Goal: Task Accomplishment & Management: Manage account settings

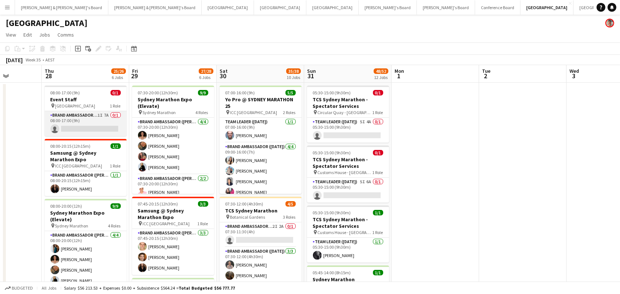
scroll to position [0, 220]
click at [94, 120] on app-card-role "Brand Ambassador (Mon - Fri) 1I 7A 0/1 08:00-17:00 (9h) single-neutral-actions" at bounding box center [86, 123] width 82 height 25
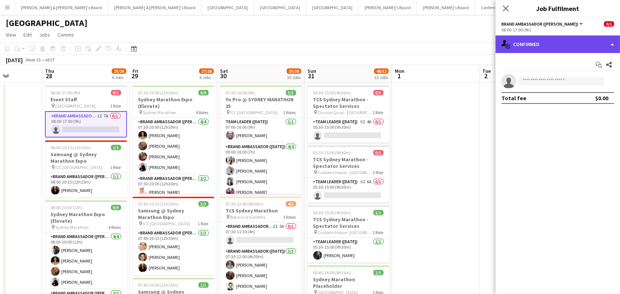
click at [563, 43] on div "single-neutral-actions-check-2 Confirmed" at bounding box center [558, 45] width 125 height 18
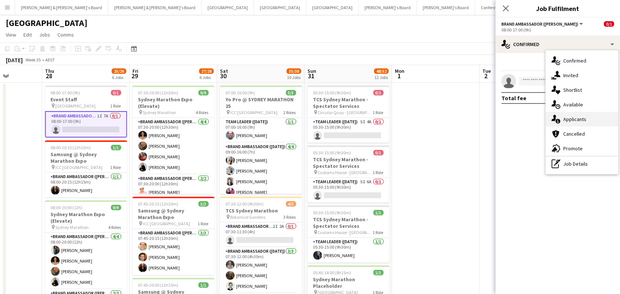
click at [571, 118] on div "single-neutral-actions-information Applicants" at bounding box center [582, 119] width 73 height 15
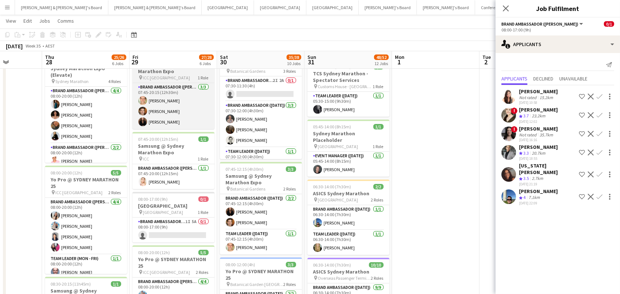
scroll to position [153, 0]
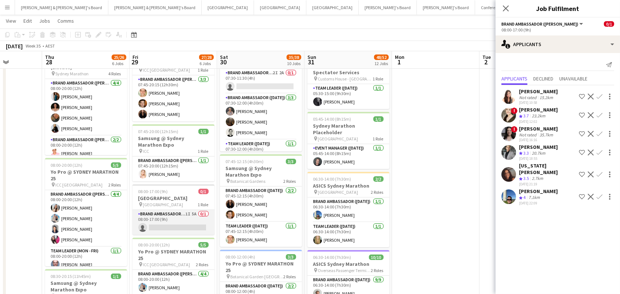
click at [186, 219] on app-card-role "Brand Ambassador (Mon - Fri) 1I 5A 0/1 08:00-17:00 (9h) single-neutral-actions" at bounding box center [174, 222] width 82 height 25
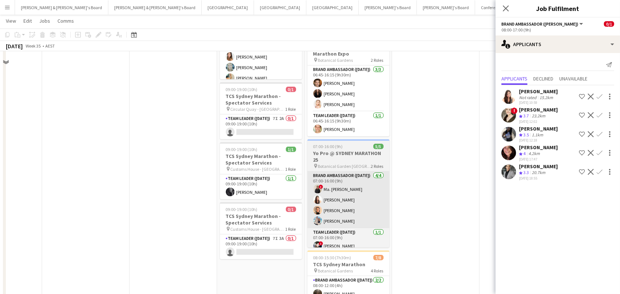
scroll to position [702, 0]
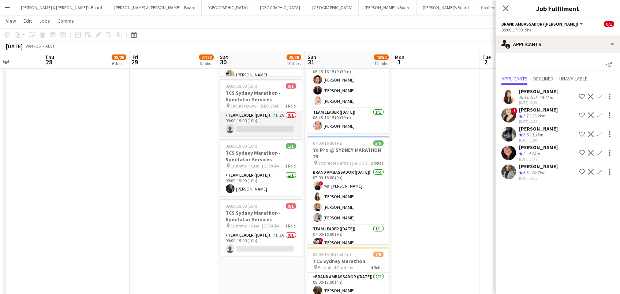
click at [278, 120] on app-card-role "Team Leader ([DATE]) 7I 2A 0/1 09:00-19:00 (10h) single-neutral-actions" at bounding box center [261, 123] width 82 height 25
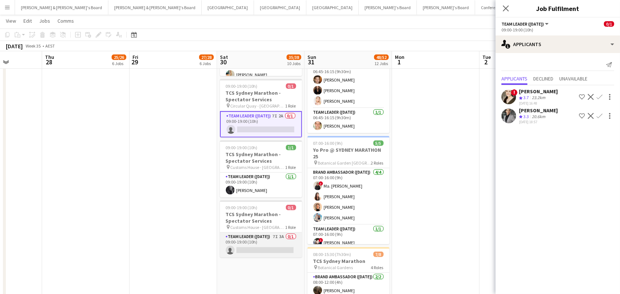
click at [284, 241] on app-card-role "Team Leader ([DATE]) 7I 3A 0/1 09:00-19:00 (10h) single-neutral-actions" at bounding box center [261, 245] width 82 height 25
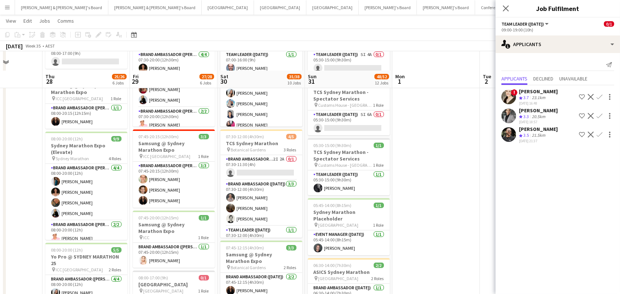
scroll to position [0, 0]
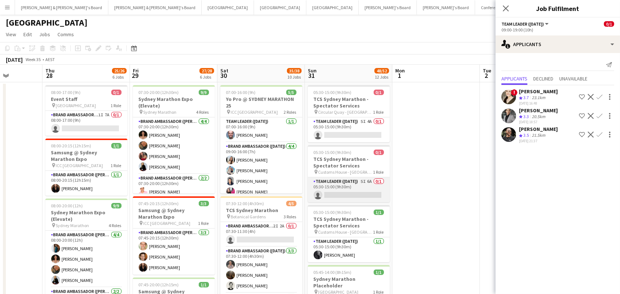
click at [372, 188] on app-card-role "Team Leader ([DATE]) 5I 6A 0/1 05:30-15:00 (9h30m) single-neutral-actions" at bounding box center [349, 190] width 82 height 25
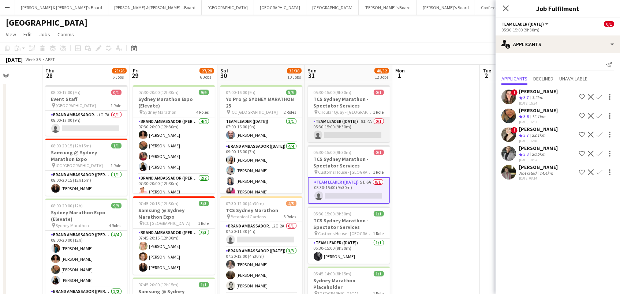
click at [362, 135] on app-card-role "Team Leader ([DATE]) 5I 4A 0/1 05:30-15:00 (9h30m) single-neutral-actions" at bounding box center [349, 130] width 82 height 25
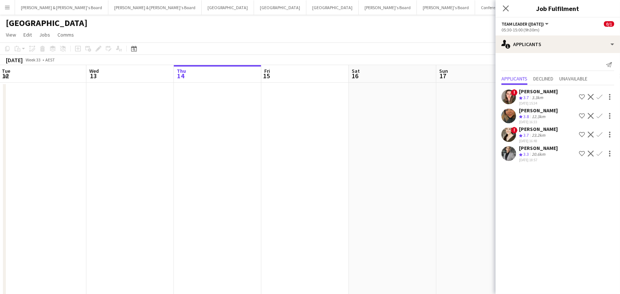
scroll to position [0, 175]
click at [359, 13] on button "Tennille's Board Close" at bounding box center [388, 7] width 58 height 14
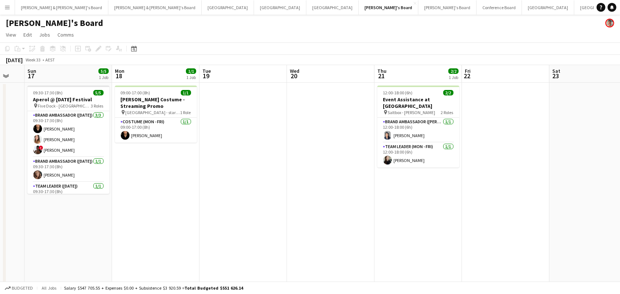
scroll to position [0, 200]
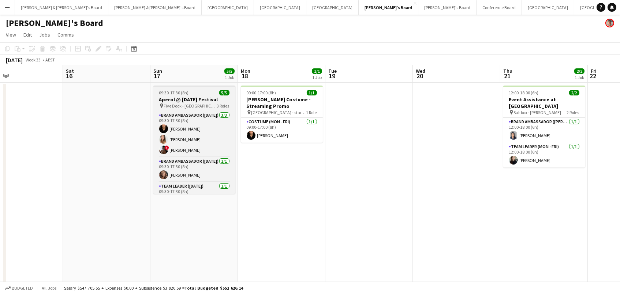
click at [201, 103] on div "pin Five Dock - [GEOGRAPHIC_DATA] 3 Roles" at bounding box center [194, 106] width 82 height 6
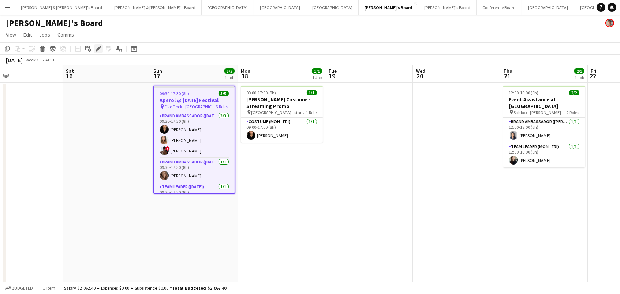
click at [101, 49] on icon "Edit" at bounding box center [99, 49] width 6 height 6
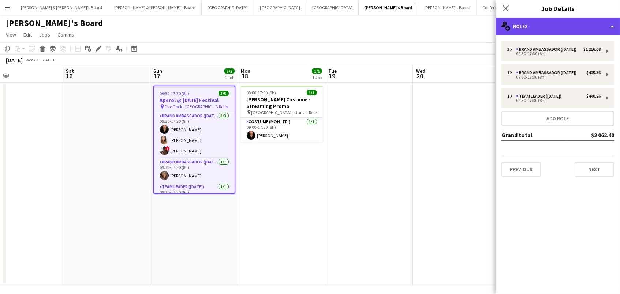
click at [589, 27] on div "multiple-users-add Roles" at bounding box center [558, 27] width 125 height 18
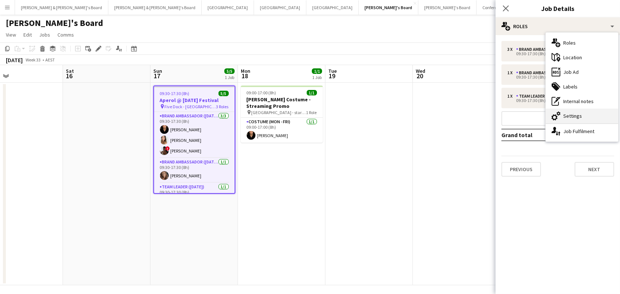
click at [608, 118] on div "cog-double-3 Settings" at bounding box center [582, 116] width 73 height 15
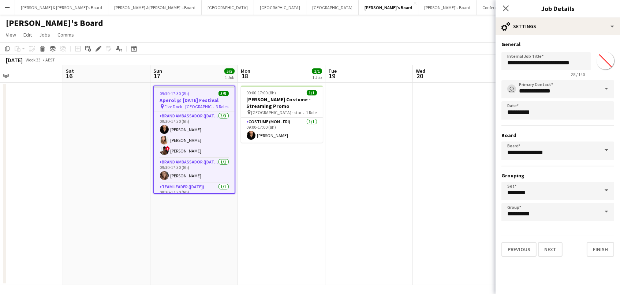
click at [609, 62] on input "*******" at bounding box center [606, 61] width 26 height 26
type input "*******"
click at [407, 138] on app-date-cell at bounding box center [370, 184] width 88 height 203
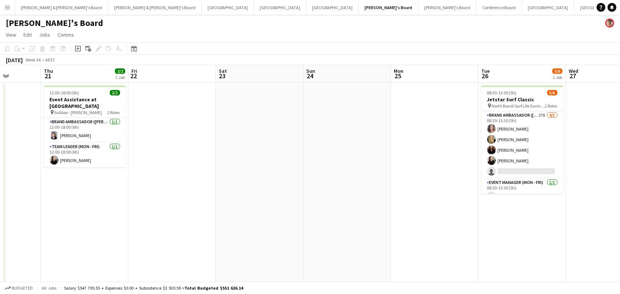
scroll to position [0, 237]
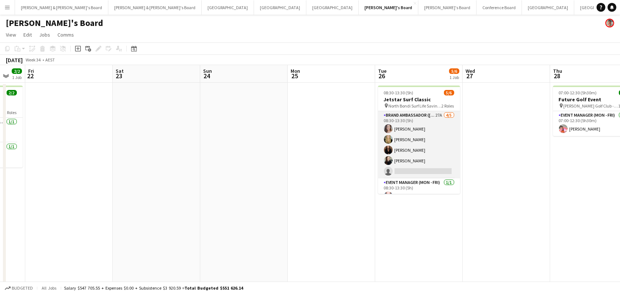
click at [407, 138] on app-card-role "Brand Ambassador (Mon - Fri) 27A [DATE] 08:30-13:30 (5h) [PERSON_NAME] [PERSON_…" at bounding box center [419, 144] width 82 height 67
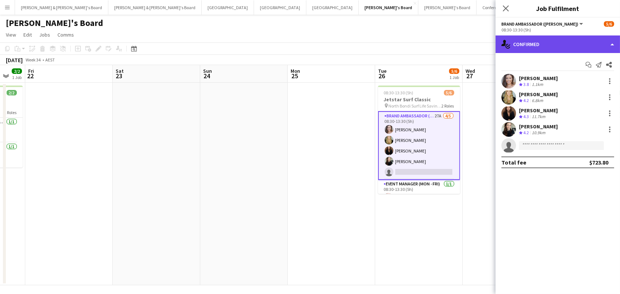
click at [521, 45] on div "single-neutral-actions-check-2 Confirmed" at bounding box center [558, 45] width 125 height 18
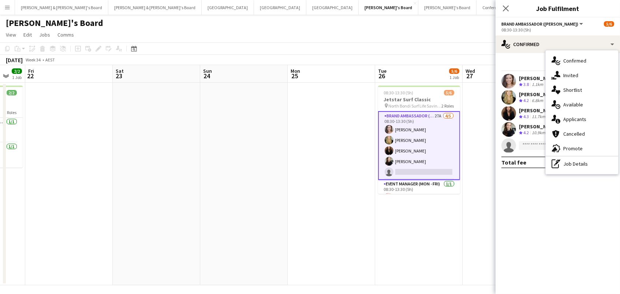
drag, startPoint x: 584, startPoint y: 119, endPoint x: 580, endPoint y: 124, distance: 6.8
click at [584, 119] on div "single-neutral-actions-information Applicants" at bounding box center [582, 119] width 73 height 15
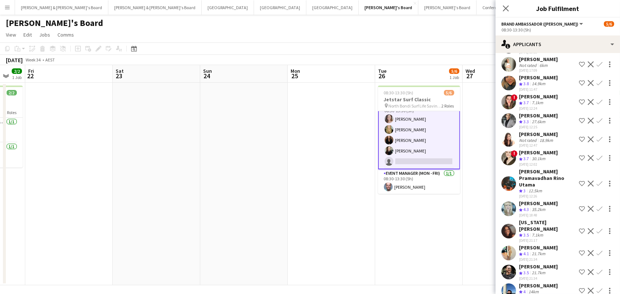
scroll to position [10, 0]
click at [598, 206] on app-icon "Confirm" at bounding box center [600, 209] width 6 height 6
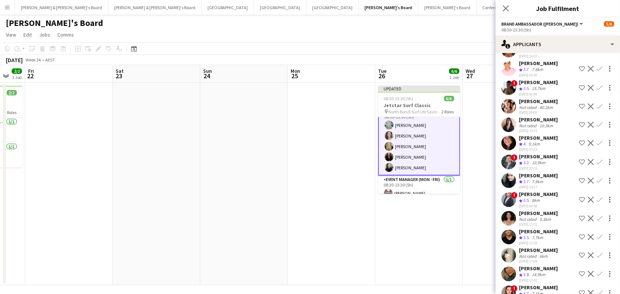
click at [406, 55] on div "[DATE] Week 34 • AEST Publish 1 job Revert 1 job" at bounding box center [310, 60] width 620 height 10
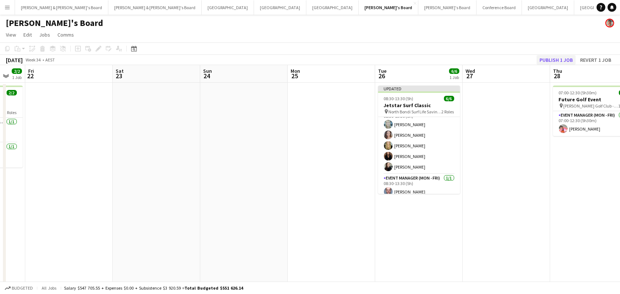
click at [549, 60] on button "Publish 1 job" at bounding box center [556, 60] width 39 height 10
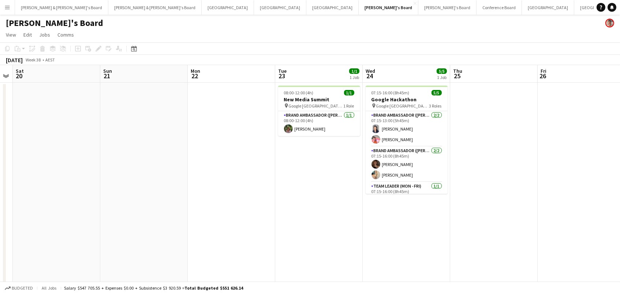
scroll to position [0, 344]
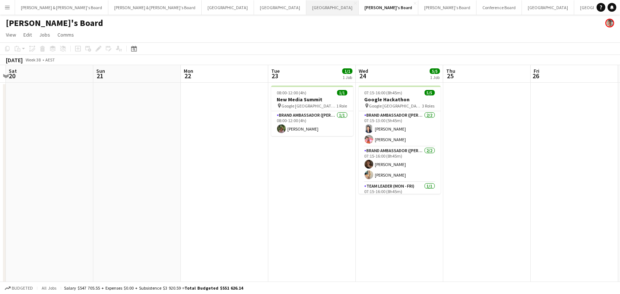
click at [307, 8] on button "Melbourne Close" at bounding box center [333, 7] width 52 height 14
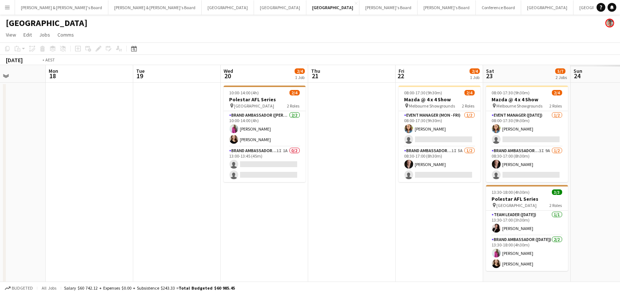
scroll to position [0, 275]
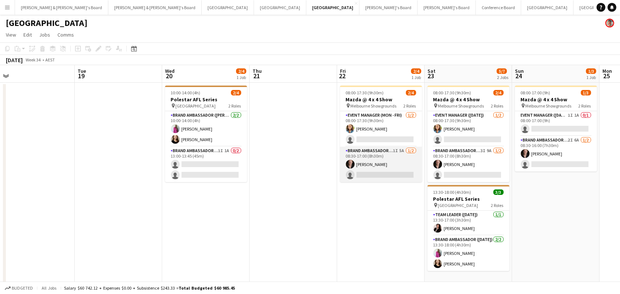
click at [385, 162] on app-card-role "Brand Ambassador (Mon - Fri) 1I 5A [DATE] 08:30-17:00 (8h30m) [PERSON_NAME] sin…" at bounding box center [381, 165] width 82 height 36
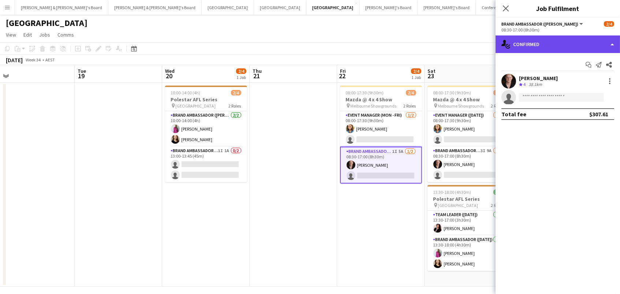
click at [541, 44] on div "single-neutral-actions-check-2 Confirmed" at bounding box center [558, 45] width 125 height 18
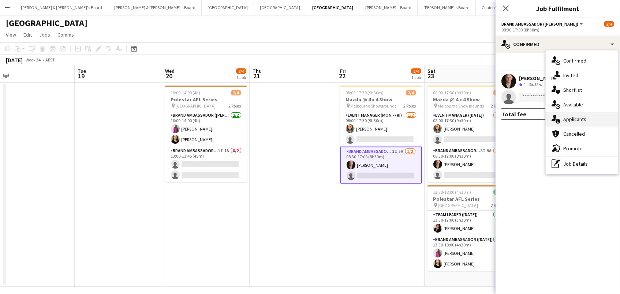
click at [570, 118] on div "single-neutral-actions-information Applicants" at bounding box center [582, 119] width 73 height 15
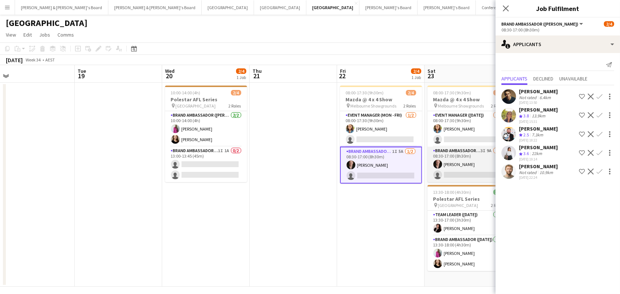
click at [459, 175] on app-card-role "Brand Ambassador ([DATE]) 3I 9A [DATE] 08:30-17:00 (8h30m) [PERSON_NAME] single…" at bounding box center [469, 165] width 82 height 36
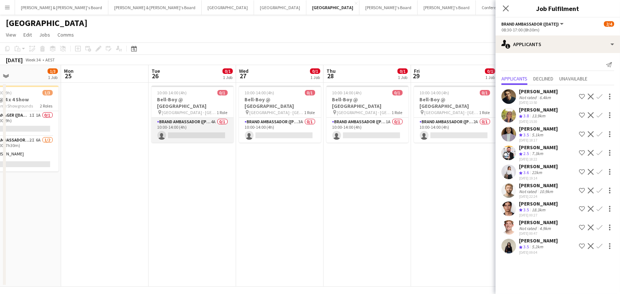
scroll to position [0, 304]
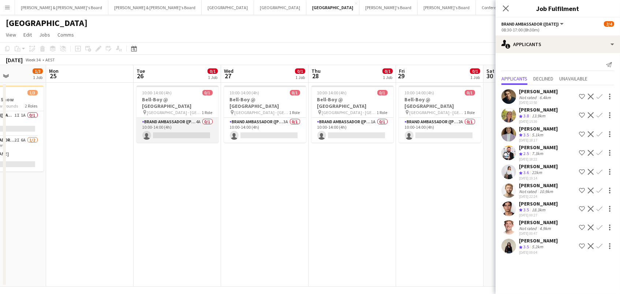
click at [209, 129] on app-card-role "Brand Ambassador (Mon - Fri) 4A 0/1 10:00-14:00 (4h) single-neutral-actions" at bounding box center [178, 130] width 82 height 25
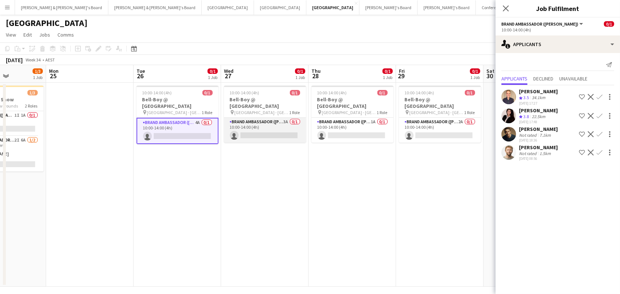
click at [285, 130] on app-card-role "Brand Ambassador (Mon - Fri) 3A 0/1 10:00-14:00 (4h) single-neutral-actions" at bounding box center [265, 130] width 82 height 25
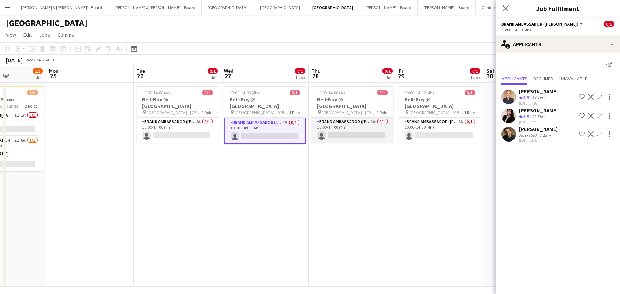
click at [330, 130] on app-card-role "Brand Ambassador (Mon - Fri) 1A 0/1 10:00-14:00 (4h) single-neutral-actions" at bounding box center [353, 130] width 82 height 25
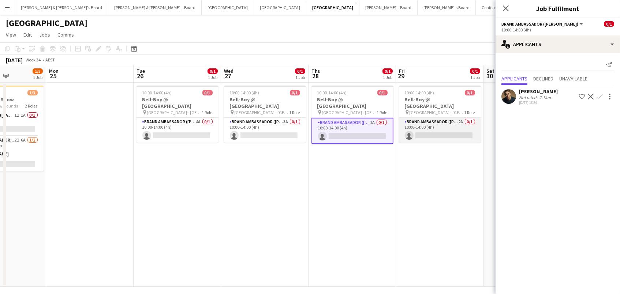
click at [464, 129] on app-card-role "Brand Ambassador (Mon - Fri) 2A 0/1 10:00-14:00 (4h) single-neutral-actions" at bounding box center [440, 130] width 82 height 25
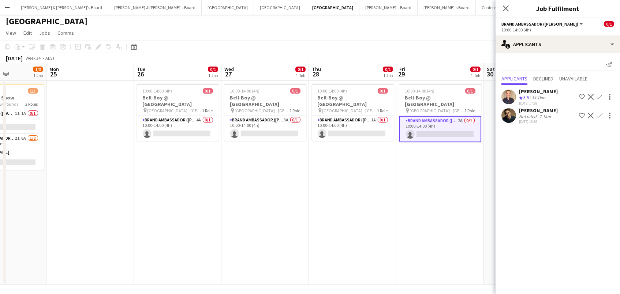
click at [532, 110] on div "[PERSON_NAME]" at bounding box center [538, 110] width 39 height 7
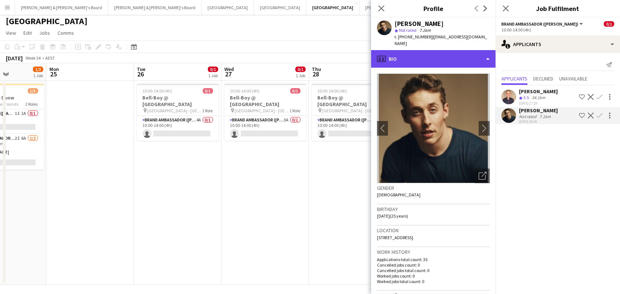
click at [436, 58] on div "profile Bio" at bounding box center [433, 59] width 125 height 18
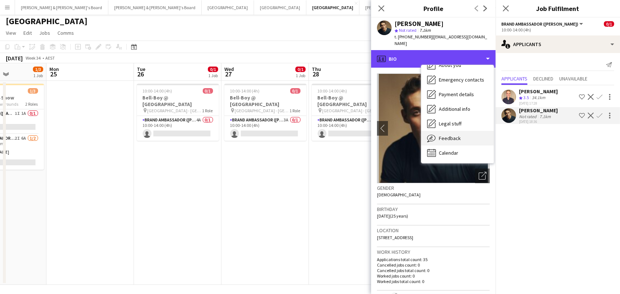
scroll to position [54, 0]
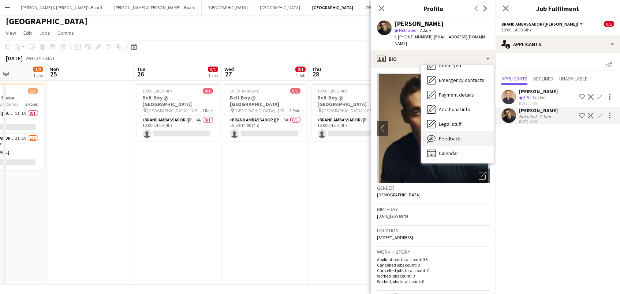
click at [449, 142] on div "Feedback Feedback" at bounding box center [458, 138] width 73 height 15
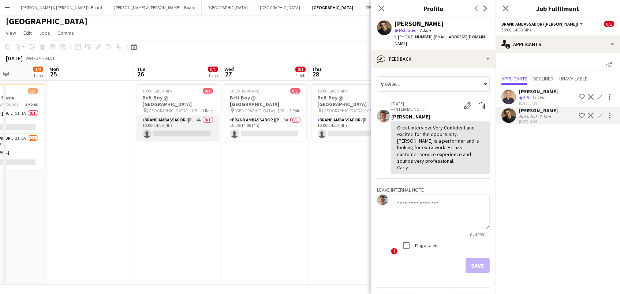
click at [171, 120] on app-card-role "Brand Ambassador (Mon - Fri) 4A 0/1 10:00-14:00 (4h) single-neutral-actions" at bounding box center [178, 128] width 82 height 25
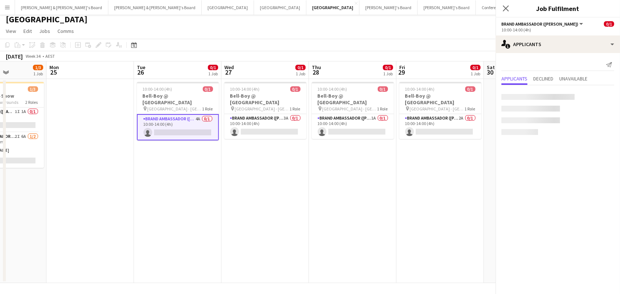
scroll to position [0, 304]
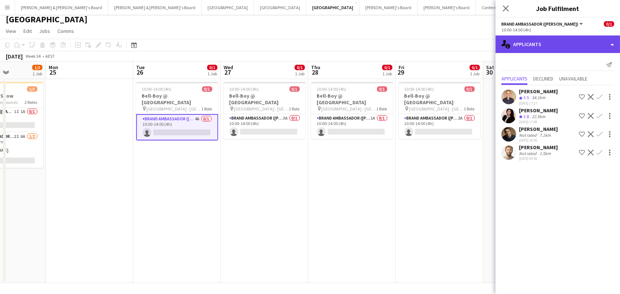
click at [567, 49] on div "single-neutral-actions-information Applicants" at bounding box center [558, 45] width 125 height 18
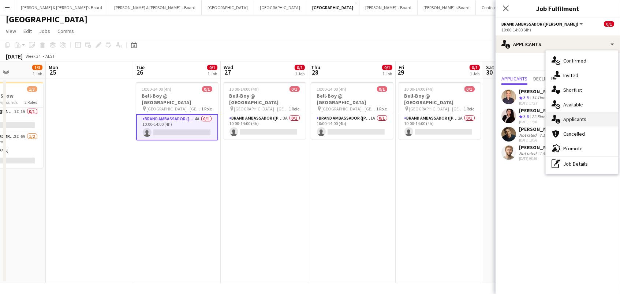
click at [572, 118] on div "single-neutral-actions-information Applicants" at bounding box center [582, 119] width 73 height 15
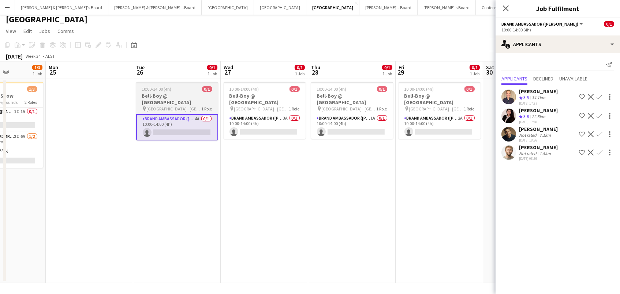
click at [157, 94] on h3 "Bell-Boy @ [GEOGRAPHIC_DATA]" at bounding box center [177, 99] width 82 height 13
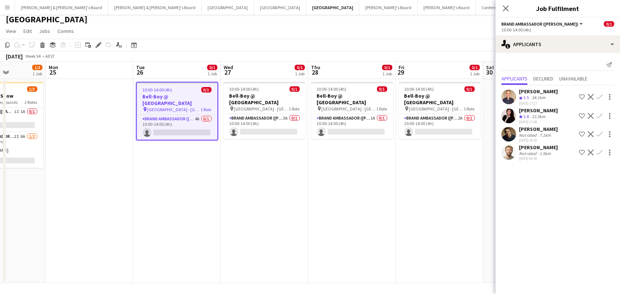
scroll to position [0, 304]
click at [100, 42] on icon at bounding box center [101, 43] width 2 height 2
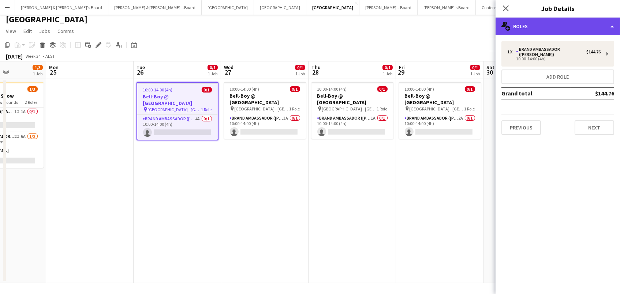
click at [593, 30] on div "multiple-users-add Roles" at bounding box center [558, 27] width 125 height 18
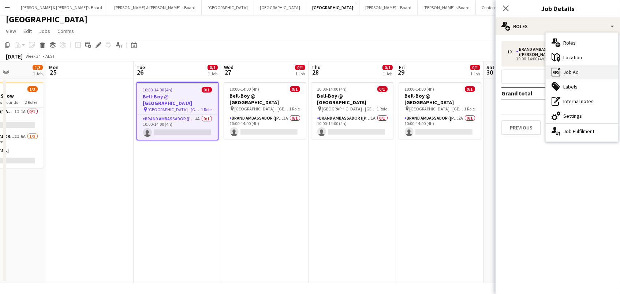
click at [591, 77] on div "ads-window Job Ad" at bounding box center [582, 72] width 73 height 15
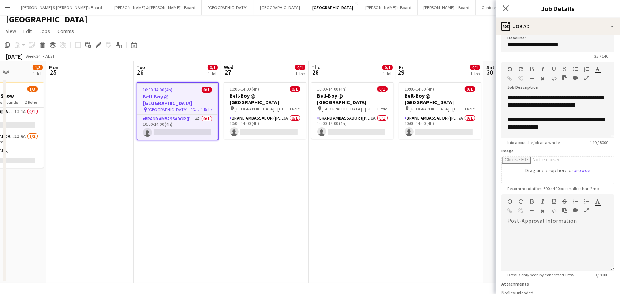
scroll to position [8, 0]
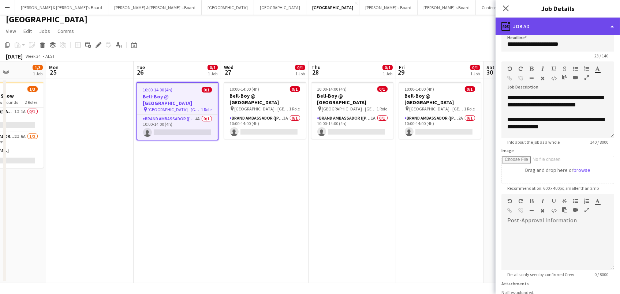
click at [523, 23] on div "ads-window Job Ad" at bounding box center [558, 27] width 125 height 18
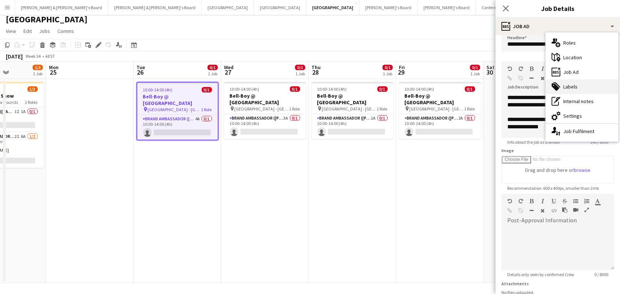
click at [571, 89] on div "tags-double Labels" at bounding box center [582, 86] width 73 height 15
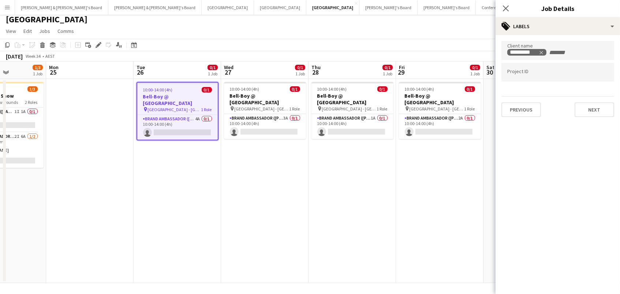
drag, startPoint x: 501, startPoint y: 6, endPoint x: 441, endPoint y: 43, distance: 70.7
click at [501, 5] on div "Close pop-in" at bounding box center [506, 8] width 21 height 17
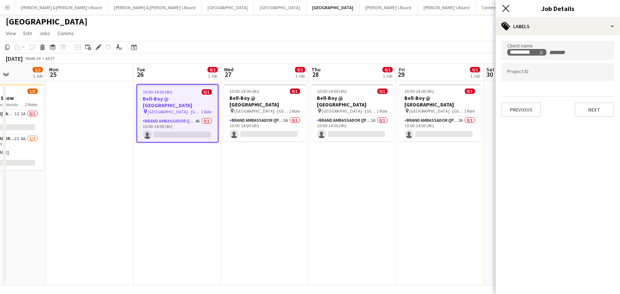
click at [505, 6] on icon "Close pop-in" at bounding box center [505, 8] width 7 height 7
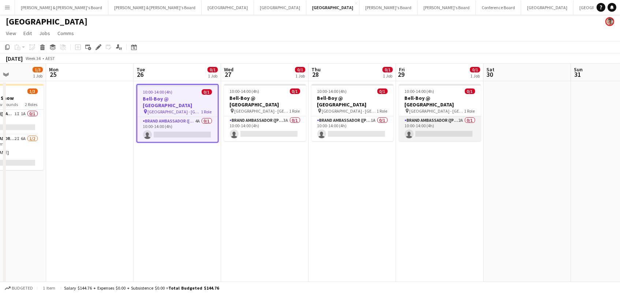
click at [445, 122] on app-card-role "Brand Ambassador (Mon - Fri) 2A 0/1 10:00-14:00 (4h) single-neutral-actions" at bounding box center [440, 128] width 82 height 25
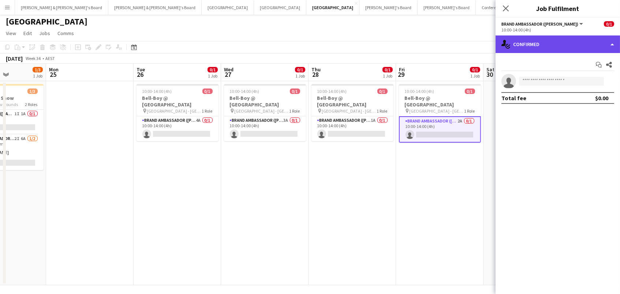
click at [547, 42] on div "single-neutral-actions-check-2 Confirmed" at bounding box center [558, 45] width 125 height 18
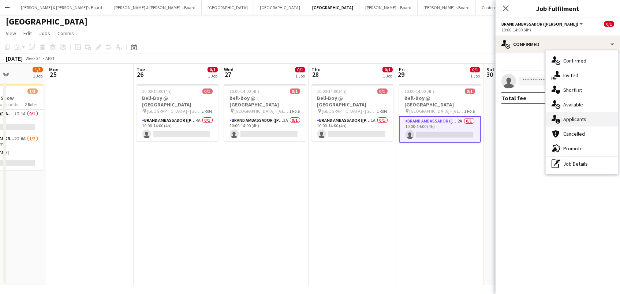
click at [574, 116] on div "single-neutral-actions-information Applicants" at bounding box center [582, 119] width 73 height 15
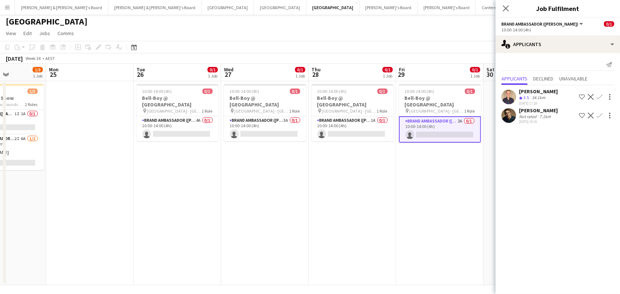
click at [530, 114] on div "Not rated" at bounding box center [528, 116] width 19 height 5
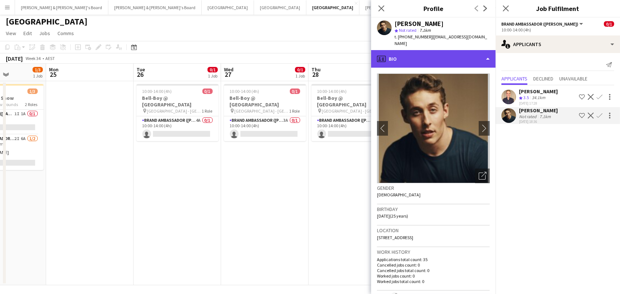
click at [425, 60] on div "profile Bio" at bounding box center [433, 59] width 125 height 18
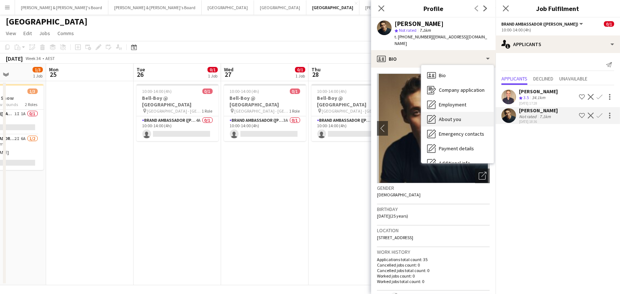
click at [451, 116] on span "About you" at bounding box center [450, 119] width 22 height 7
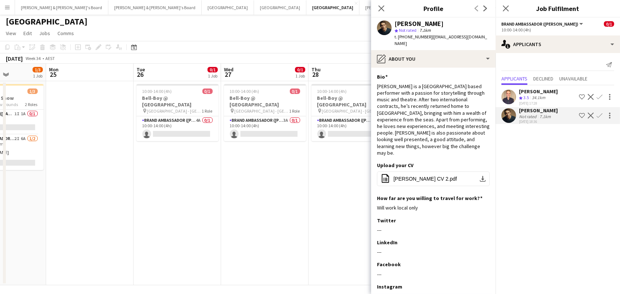
click at [186, 35] on app-page-menu "View Day view expanded Day view collapsed Month view Date picker Jump to [DATE]…" at bounding box center [310, 34] width 620 height 14
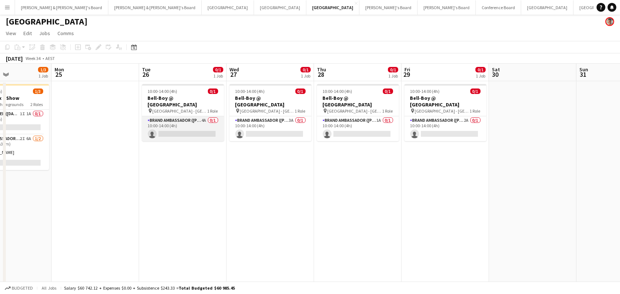
scroll to position [0, 280]
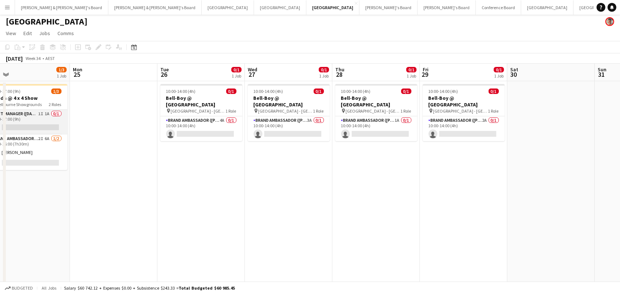
click at [40, 118] on app-card-role "Event Manager ([DATE]) 1I 1A 0/1 08:00-17:00 (9h) single-neutral-actions" at bounding box center [26, 122] width 82 height 25
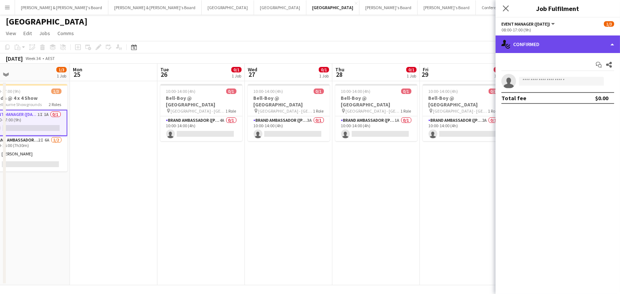
click at [554, 45] on div "single-neutral-actions-check-2 Confirmed" at bounding box center [558, 45] width 125 height 18
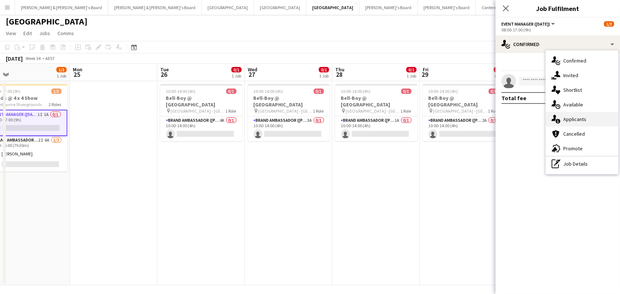
click at [561, 118] on div "single-neutral-actions-information Applicants" at bounding box center [582, 119] width 73 height 15
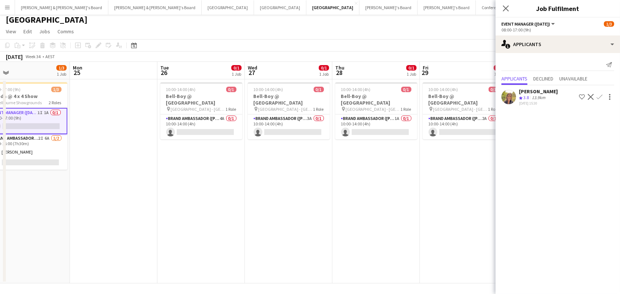
scroll to position [3, 0]
click at [463, 45] on app-toolbar "Copy Paste Paste Command V Paste with crew Command Shift V Paste linked Job [GE…" at bounding box center [310, 45] width 620 height 12
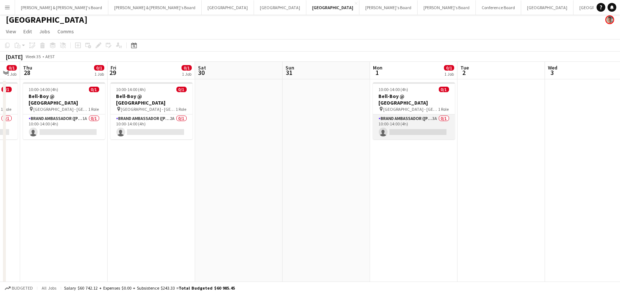
click at [407, 115] on app-card-role "Brand Ambassador (Mon - Fri) 3A 0/1 10:00-14:00 (4h) single-neutral-actions" at bounding box center [414, 127] width 82 height 25
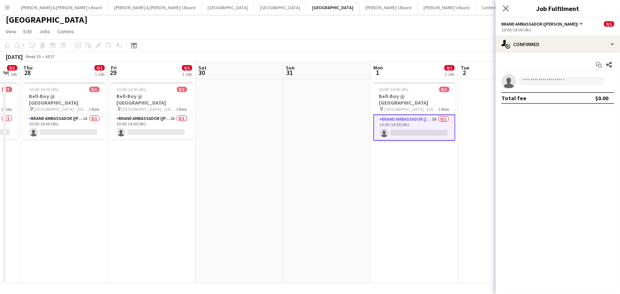
click at [545, 32] on app-options-switcher "Brand Ambassador ([PERSON_NAME]) All roles Brand Ambassador ([PERSON_NAME]) 0/1…" at bounding box center [558, 27] width 125 height 18
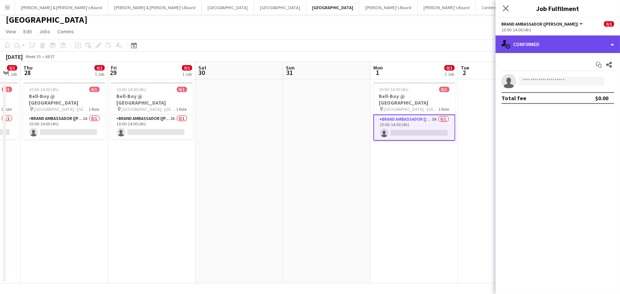
click at [546, 42] on div "single-neutral-actions-check-2 Confirmed" at bounding box center [558, 45] width 125 height 18
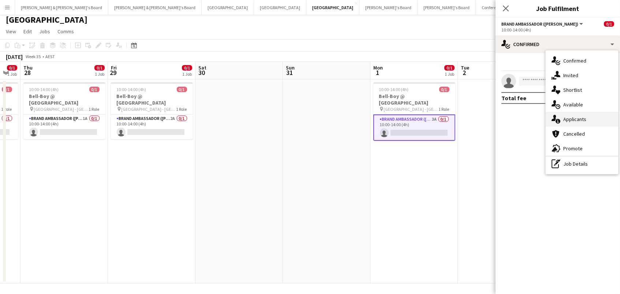
click at [594, 120] on div "single-neutral-actions-information Applicants" at bounding box center [582, 119] width 73 height 15
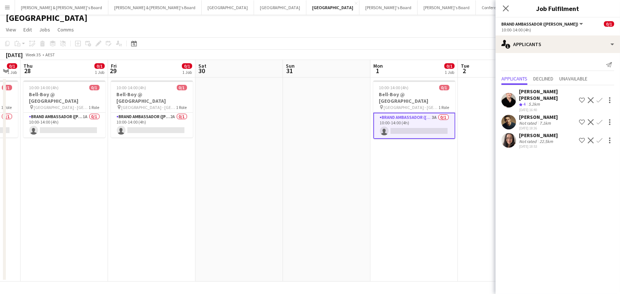
scroll to position [4, 0]
click at [511, 7] on app-icon "Close pop-in" at bounding box center [506, 8] width 11 height 11
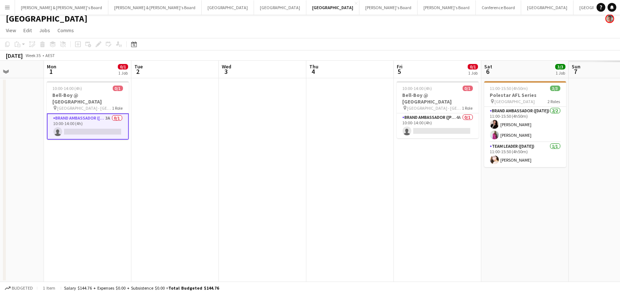
scroll to position [0, 231]
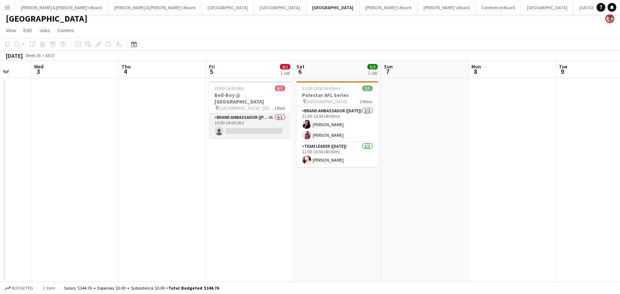
click at [284, 119] on app-card-role "Brand Ambassador (Mon - Fri) 4A 0/1 10:00-14:00 (4h) single-neutral-actions" at bounding box center [250, 126] width 82 height 25
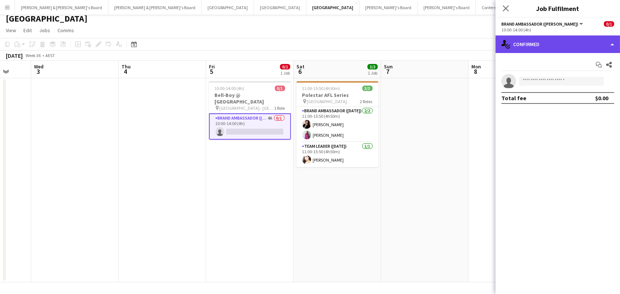
drag, startPoint x: 568, startPoint y: 42, endPoint x: 578, endPoint y: 43, distance: 10.0
click at [575, 42] on div "single-neutral-actions-check-2 Confirmed" at bounding box center [558, 45] width 125 height 18
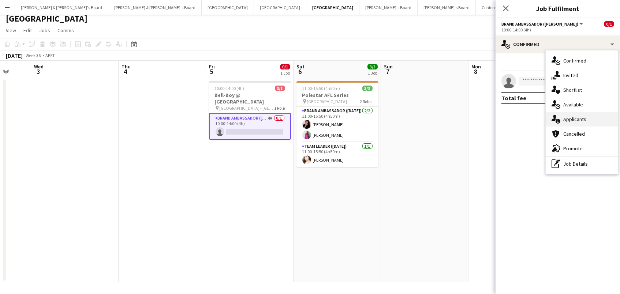
click at [602, 118] on div "single-neutral-actions-information Applicants" at bounding box center [582, 119] width 73 height 15
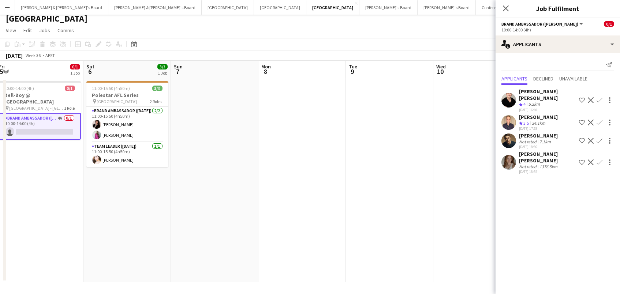
scroll to position [0, 201]
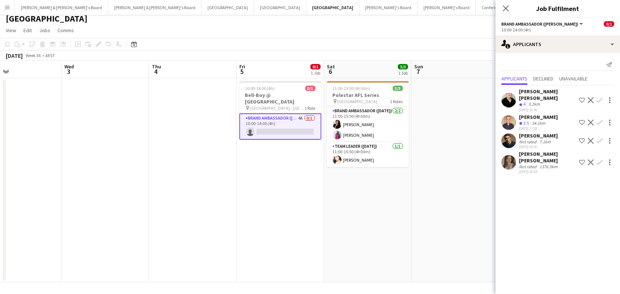
click at [600, 138] on app-icon "Confirm" at bounding box center [600, 141] width 6 height 6
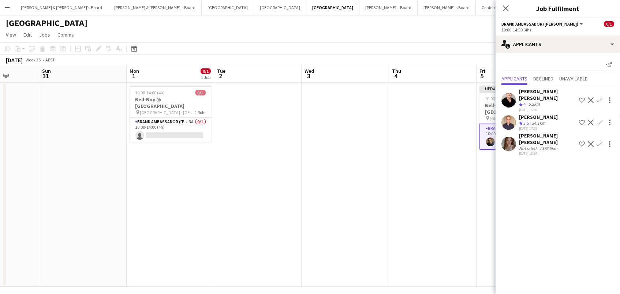
drag, startPoint x: 168, startPoint y: 120, endPoint x: 257, endPoint y: 124, distance: 89.1
click at [177, 122] on app-calendar-viewport "Thu 28 0/1 1 Job Fri 29 0/1 1 Job Sat 30 Sun 31 Mon 1 0/1 1 Job Tue 2 Wed 3 Thu…" at bounding box center [310, 176] width 620 height 222
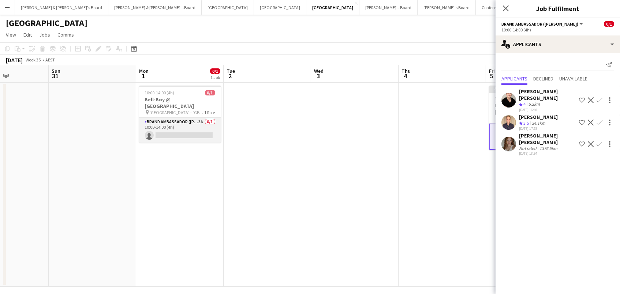
scroll to position [0, 214]
click at [174, 124] on app-card-role "Brand Ambassador (Mon - Fri) 3A 0/1 10:00-14:00 (4h) single-neutral-actions" at bounding box center [181, 130] width 82 height 25
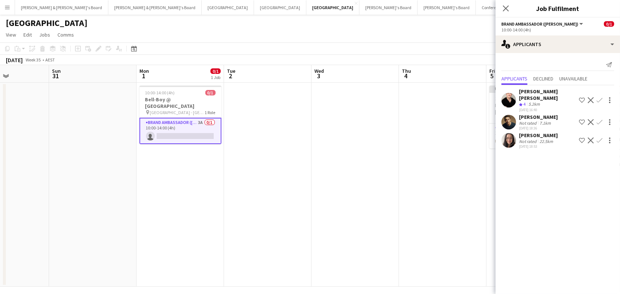
click at [600, 119] on app-icon "Confirm" at bounding box center [600, 122] width 6 height 6
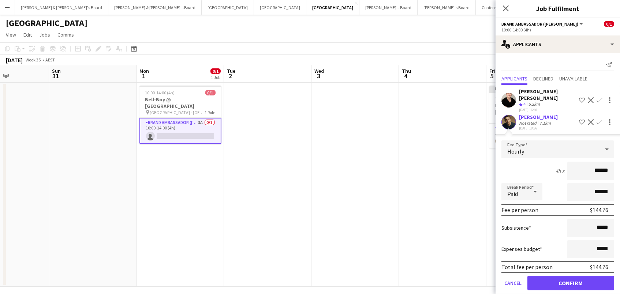
click at [571, 276] on button "Confirm" at bounding box center [571, 283] width 87 height 15
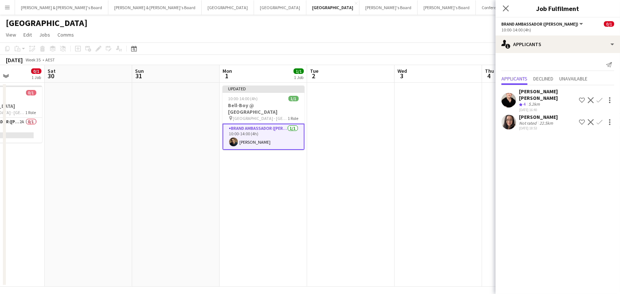
scroll to position [0, 171]
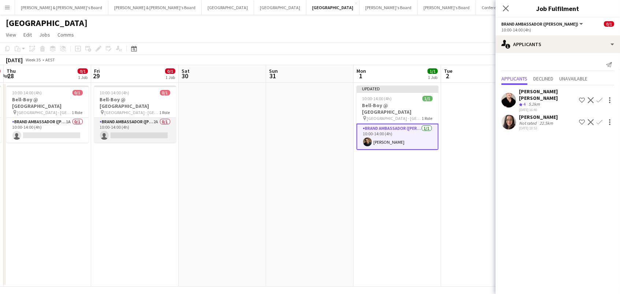
click at [134, 122] on app-card-role "Brand Ambassador (Mon - Fri) 2A 0/1 10:00-14:00 (4h) single-neutral-actions" at bounding box center [135, 130] width 82 height 25
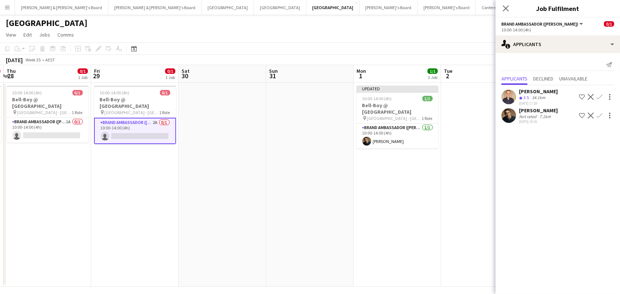
click at [597, 113] on app-icon "Confirm" at bounding box center [600, 116] width 6 height 6
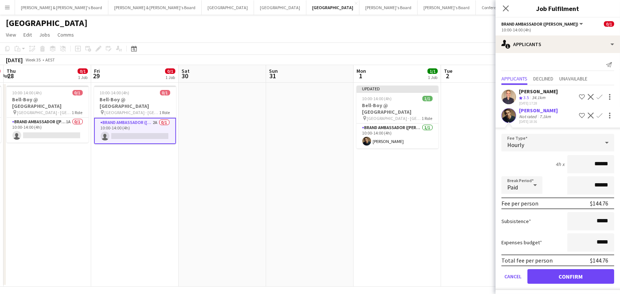
click at [571, 274] on button "Confirm" at bounding box center [571, 277] width 87 height 15
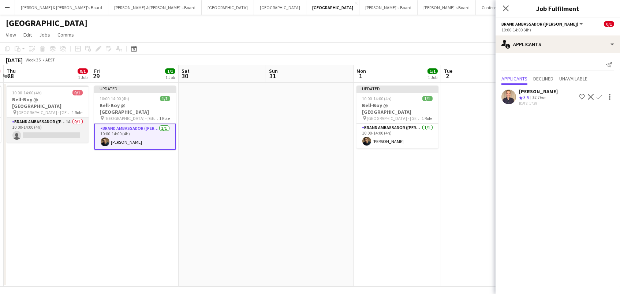
click at [35, 131] on app-card-role "Brand Ambassador (Mon - Fri) 1A 0/1 10:00-14:00 (4h) single-neutral-actions" at bounding box center [48, 130] width 82 height 25
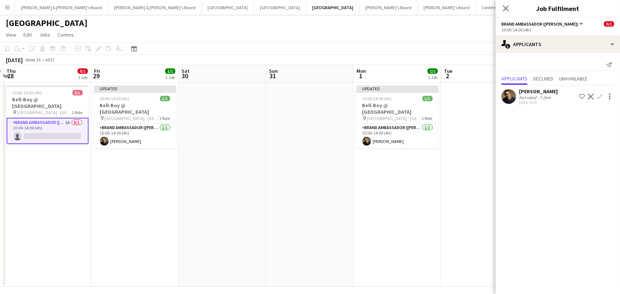
click at [599, 92] on button "Confirm" at bounding box center [599, 96] width 9 height 9
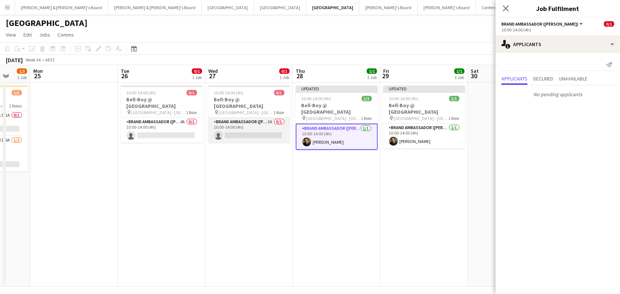
click at [249, 123] on app-card-role "Brand Ambassador (Mon - Fri) 3A 0/1 10:00-14:00 (4h) single-neutral-actions" at bounding box center [249, 130] width 82 height 25
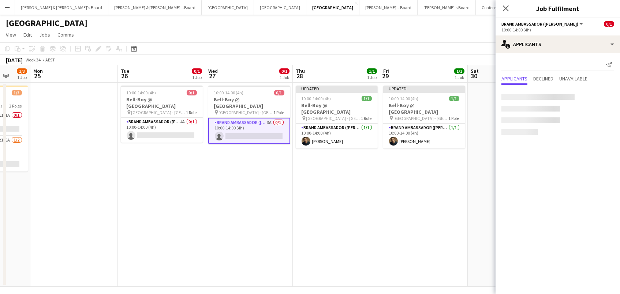
scroll to position [0, 231]
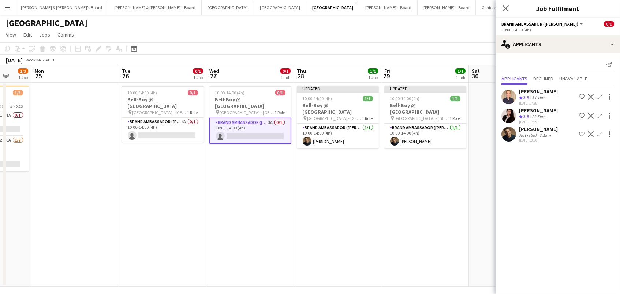
click at [598, 131] on app-icon "Confirm" at bounding box center [600, 134] width 6 height 6
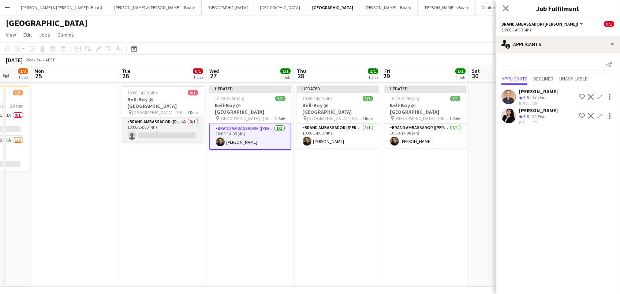
click at [149, 133] on app-card-role "Brand Ambassador (Mon - Fri) 4A 0/1 10:00-14:00 (4h) single-neutral-actions" at bounding box center [163, 130] width 82 height 25
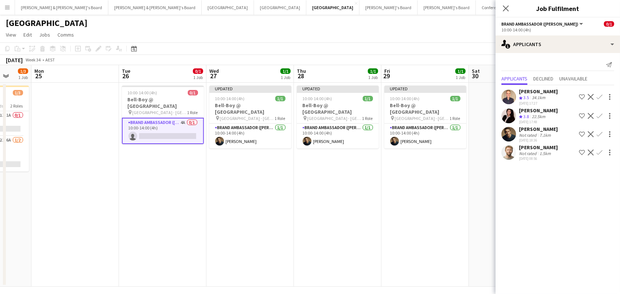
click at [601, 131] on app-icon "Confirm" at bounding box center [600, 134] width 6 height 6
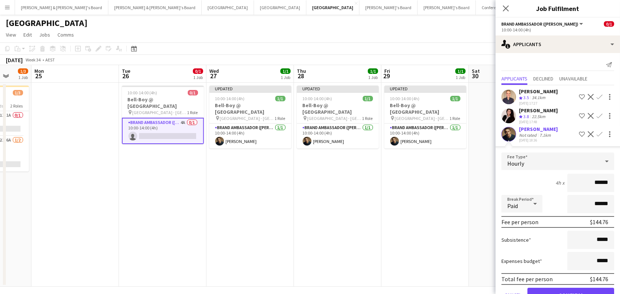
click at [571, 292] on button "Confirm" at bounding box center [571, 295] width 87 height 15
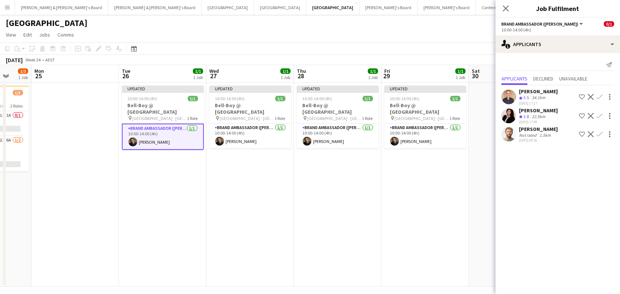
click at [445, 201] on app-date-cell "Updated 10:00-14:00 (4h) 1/1 Bell-Boy @ [GEOGRAPHIC_DATA] pin Ormond House - Me…" at bounding box center [426, 185] width 88 height 204
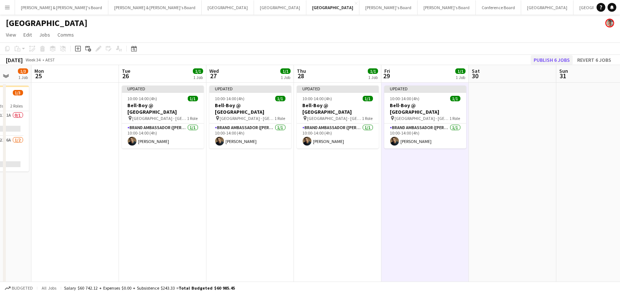
click at [558, 59] on button "Publish 6 jobs" at bounding box center [552, 60] width 42 height 10
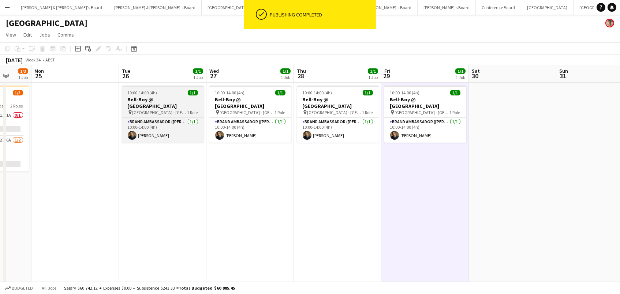
click at [165, 110] on span "[GEOGRAPHIC_DATA] - [GEOGRAPHIC_DATA]" at bounding box center [160, 112] width 55 height 5
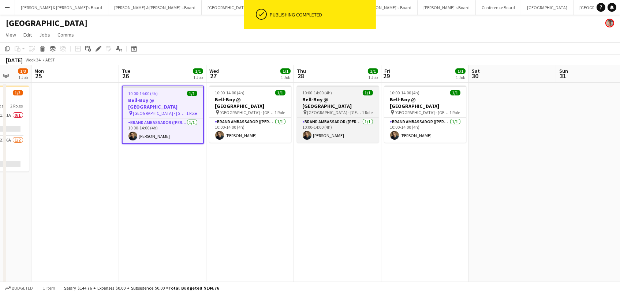
drag, startPoint x: 266, startPoint y: 101, endPoint x: 335, endPoint y: 96, distance: 68.6
click at [272, 101] on app-calendar-viewport "Fri 22 2/4 1 Job Sat 23 5/7 2 Jobs Sun 24 1/3 1 Job Mon 25 Tue 26 1/1 1 Job Wed…" at bounding box center [310, 176] width 620 height 222
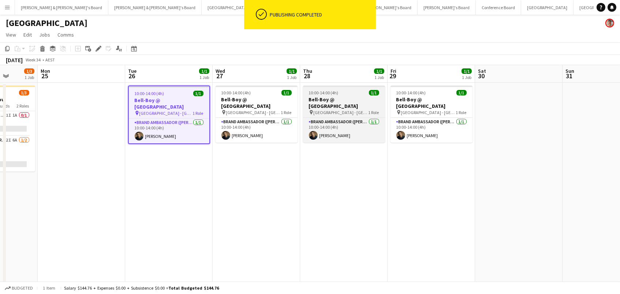
click at [337, 96] on h3 "Bell-Boy @ [GEOGRAPHIC_DATA]" at bounding box center [344, 102] width 82 height 13
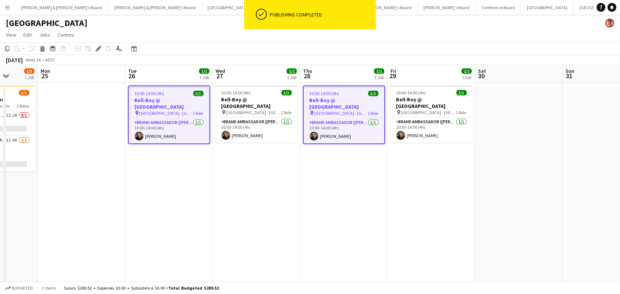
drag, startPoint x: 249, startPoint y: 99, endPoint x: 366, endPoint y: 96, distance: 117.2
click at [249, 99] on h3 "Bell-Boy @ [GEOGRAPHIC_DATA]" at bounding box center [257, 102] width 82 height 13
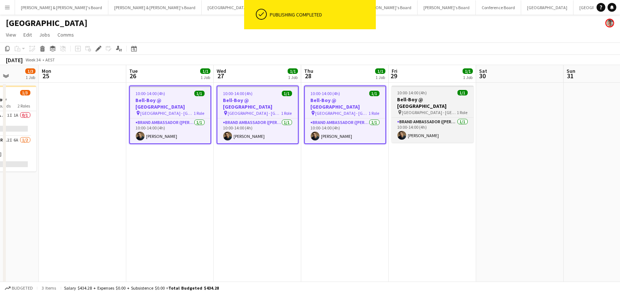
click at [451, 92] on div "10:00-14:00 (4h) 1/1" at bounding box center [433, 92] width 82 height 5
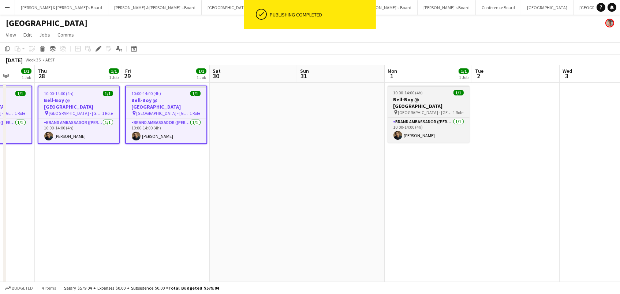
click at [443, 100] on h3 "Bell-Boy @ [GEOGRAPHIC_DATA]" at bounding box center [429, 102] width 82 height 13
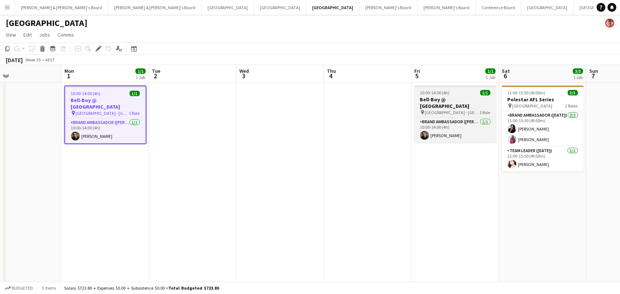
scroll to position [0, 302]
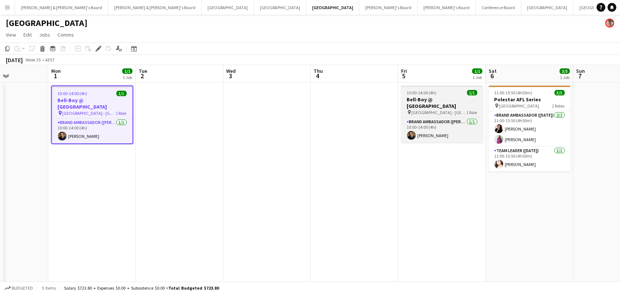
click at [460, 99] on h3 "Bell-Boy @ [GEOGRAPHIC_DATA]" at bounding box center [442, 102] width 82 height 13
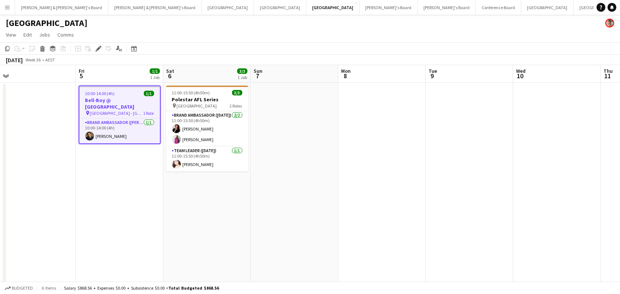
scroll to position [0, 292]
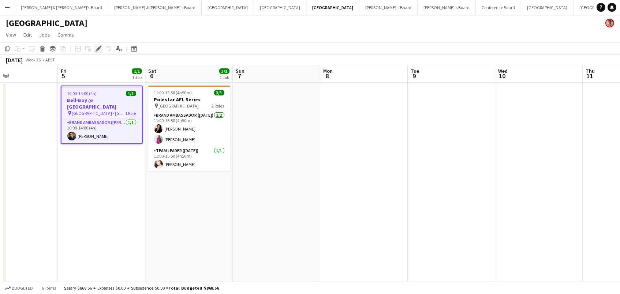
click at [96, 49] on icon at bounding box center [98, 49] width 4 height 4
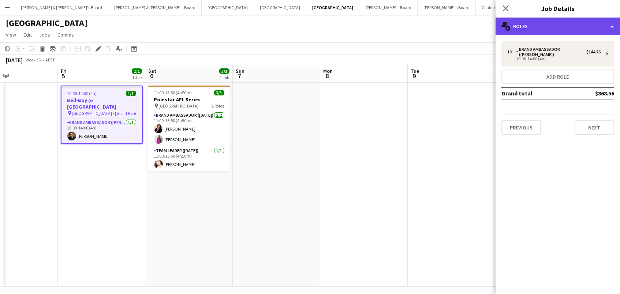
click at [553, 25] on div "multiple-users-add Roles" at bounding box center [558, 27] width 125 height 18
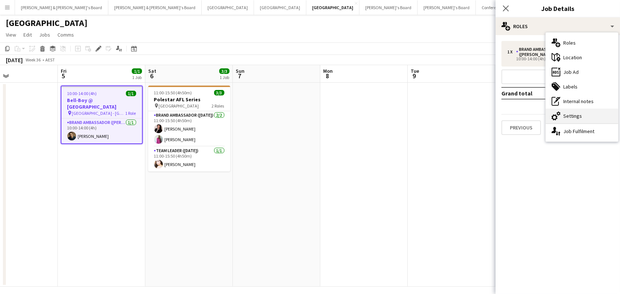
click at [563, 117] on div "cog-double-3 Settings" at bounding box center [582, 116] width 73 height 15
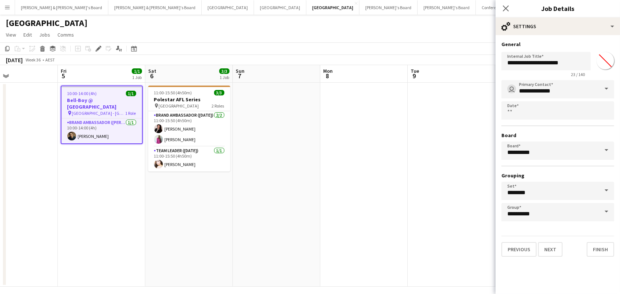
click at [602, 64] on input "*******" at bounding box center [606, 61] width 26 height 26
type input "*******"
click at [451, 137] on app-date-cell at bounding box center [452, 185] width 88 height 204
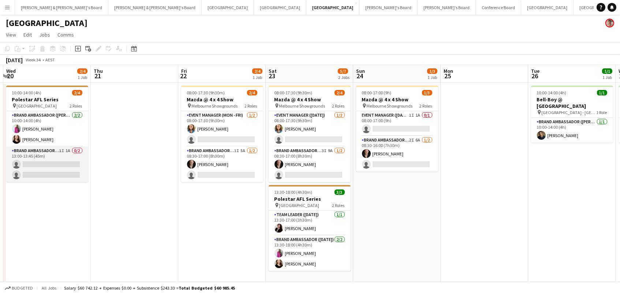
scroll to position [0, 172]
